Goal: Check status: Check status

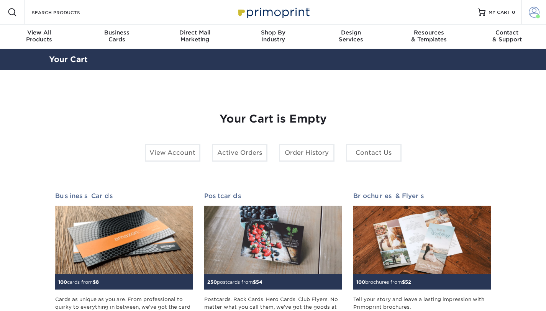
click at [533, 13] on span at bounding box center [533, 12] width 11 height 11
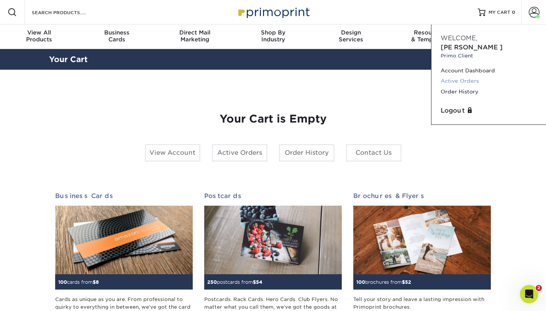
click at [463, 76] on link "Active Orders" at bounding box center [488, 81] width 96 height 10
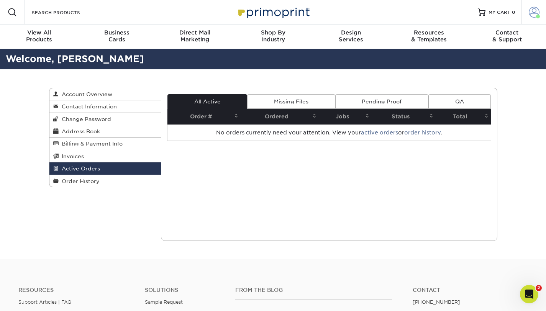
click at [535, 14] on span at bounding box center [533, 12] width 11 height 11
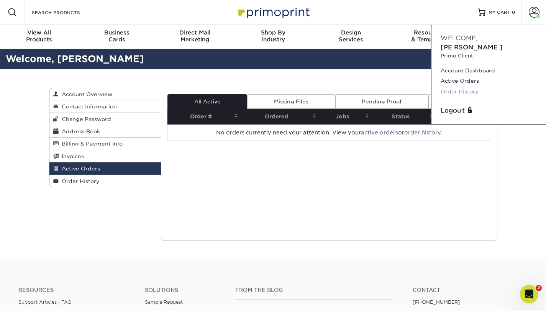
click at [463, 87] on link "Order History" at bounding box center [488, 92] width 96 height 10
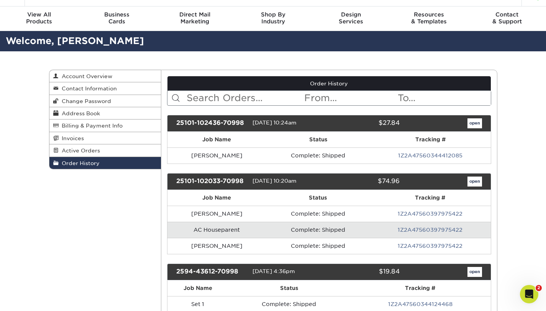
scroll to position [34, 0]
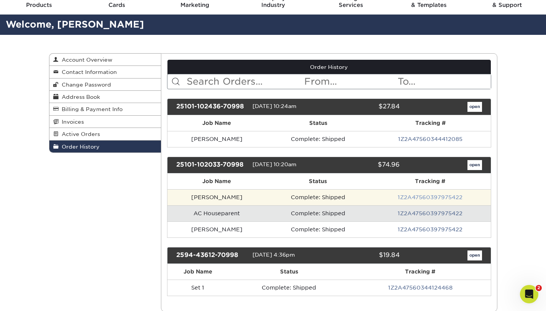
click at [413, 200] on link "1Z2A47560397975422" at bounding box center [429, 197] width 65 height 6
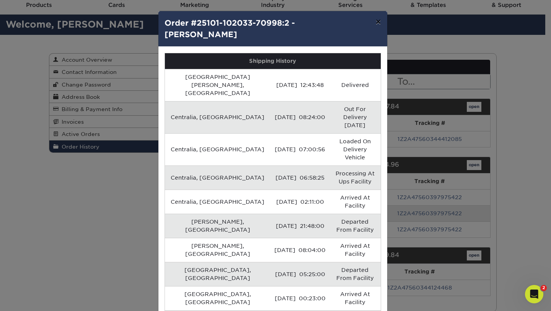
click at [382, 20] on button "×" at bounding box center [379, 21] width 18 height 21
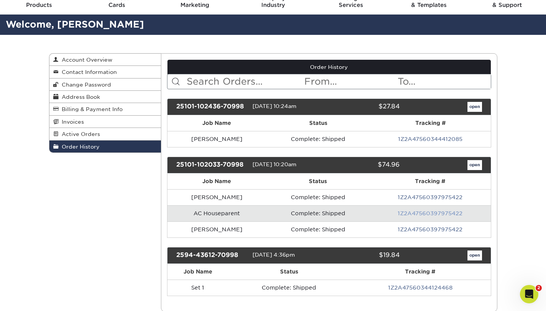
click at [430, 212] on link "1Z2A47560397975422" at bounding box center [429, 213] width 65 height 6
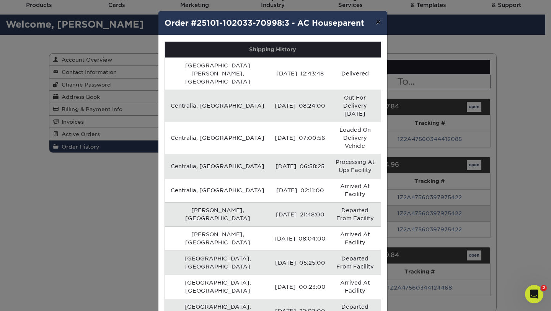
click at [380, 24] on button "×" at bounding box center [379, 21] width 18 height 21
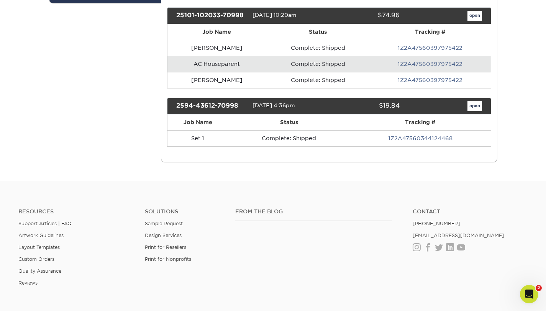
scroll to position [0, 0]
